Goal: Transaction & Acquisition: Register for event/course

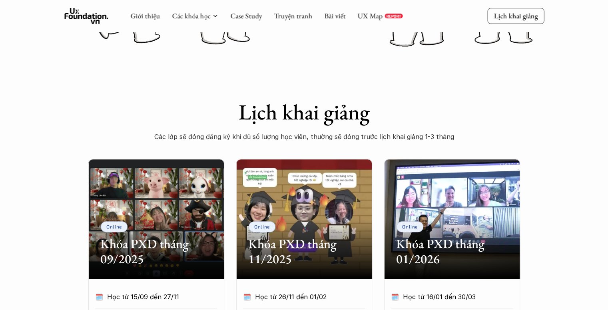
scroll to position [40, 0]
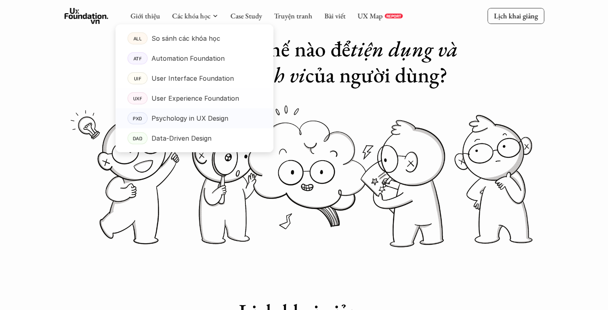
click at [196, 90] on link "UXF User Experience Foundation" at bounding box center [195, 98] width 158 height 20
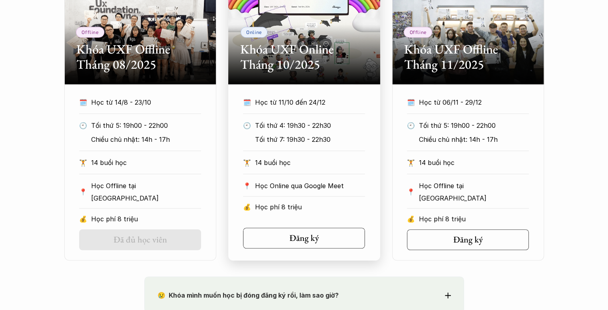
scroll to position [440, 0]
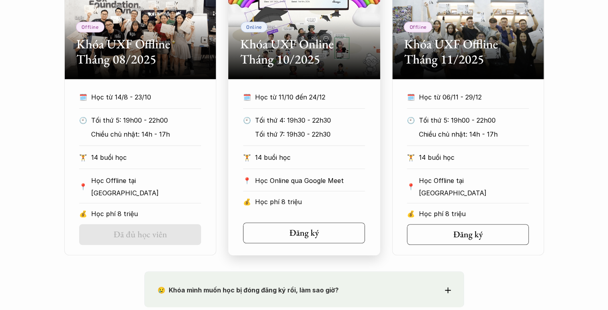
click at [316, 119] on p "Tối thứ 4: 19h30 - 22h30" at bounding box center [310, 120] width 110 height 12
click at [318, 231] on div "Đăng ký" at bounding box center [307, 233] width 40 height 10
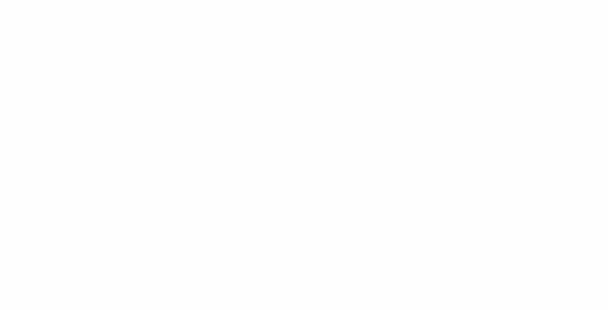
scroll to position [438, 0]
click at [109, 159] on div "Giới thiệu Các khóa học Case Study Truyện tranh Bài viết UX Map REPORT Lịch kha…" at bounding box center [304, 76] width 608 height 1668
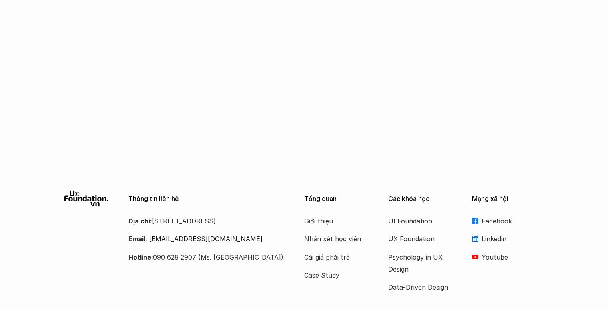
scroll to position [1277, 0]
